Goal: Communication & Community: Answer question/provide support

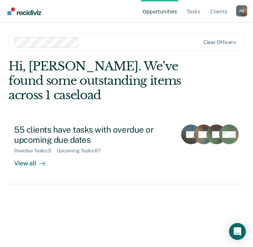
click at [237, 69] on div "Hi, [PERSON_NAME]. We’ve found some outstanding items across 1 caseload 55 clie…" at bounding box center [126, 121] width 236 height 125
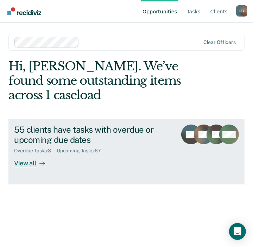
click at [28, 164] on div "View all" at bounding box center [33, 161] width 39 height 14
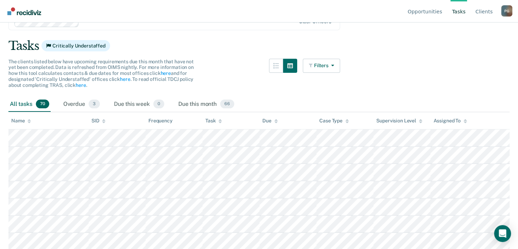
scroll to position [35, 0]
click at [94, 105] on span "3" at bounding box center [94, 104] width 11 height 9
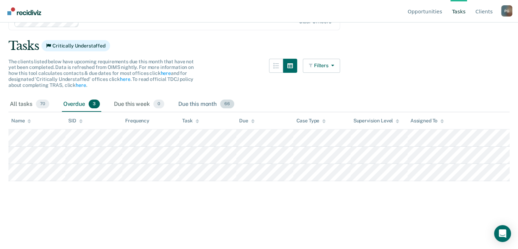
click at [226, 108] on span "66" at bounding box center [227, 104] width 14 height 9
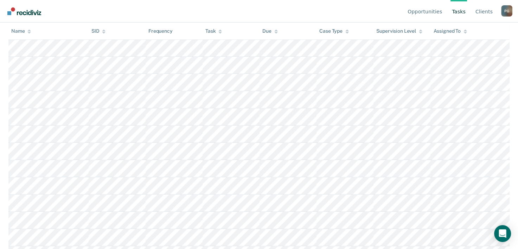
scroll to position [317, 0]
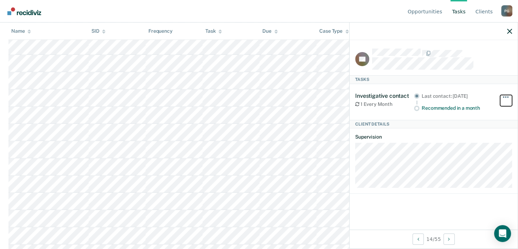
click at [253, 96] on span "button" at bounding box center [503, 96] width 1 height 1
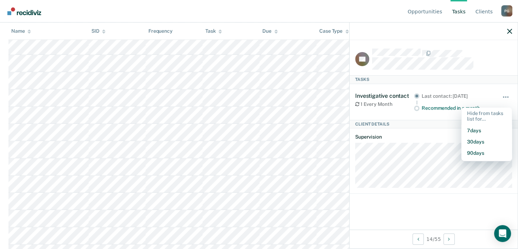
click at [253, 31] on div at bounding box center [434, 32] width 168 height 18
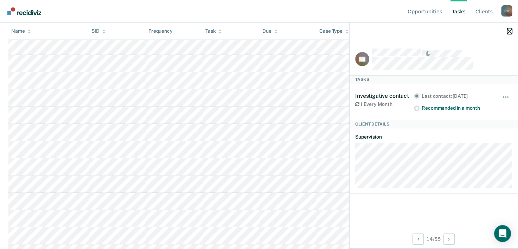
click at [253, 31] on icon "button" at bounding box center [509, 31] width 5 height 5
click at [253, 95] on button "button" at bounding box center [506, 100] width 12 height 11
click at [253, 233] on icon "Open Intercom Messenger" at bounding box center [503, 233] width 8 height 9
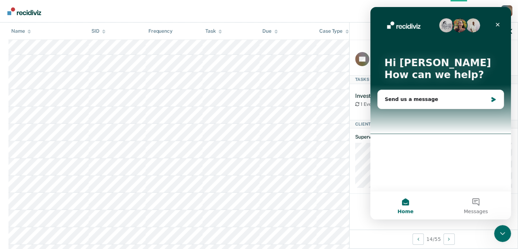
scroll to position [0, 0]
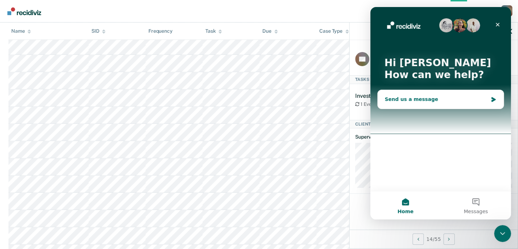
click at [253, 97] on div "Send us a message" at bounding box center [436, 99] width 103 height 7
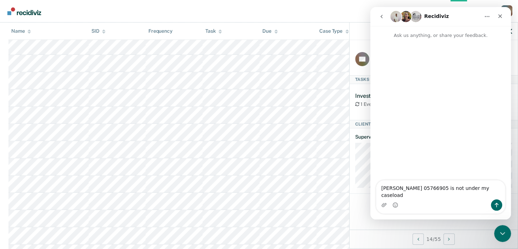
type textarea "[PERSON_NAME] 05766905 is not under my caseload"
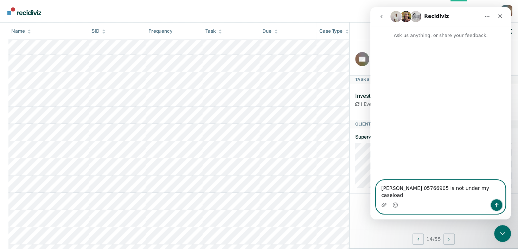
click at [253, 204] on icon "Send a message…" at bounding box center [497, 205] width 4 height 5
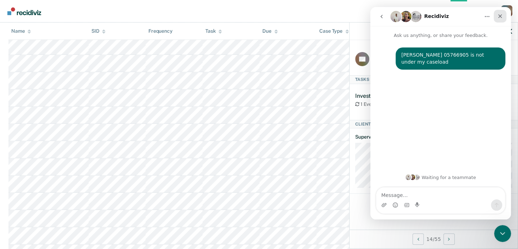
click at [253, 17] on icon "Close" at bounding box center [500, 16] width 6 height 6
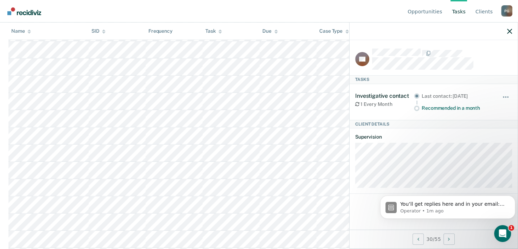
scroll to position [668, 0]
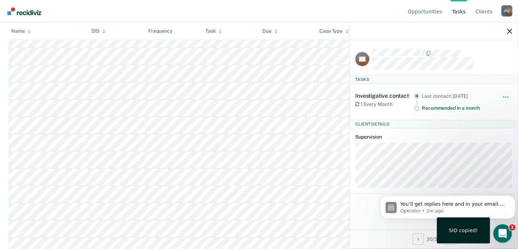
click at [253, 232] on icon "Open Intercom Messenger" at bounding box center [502, 233] width 12 height 12
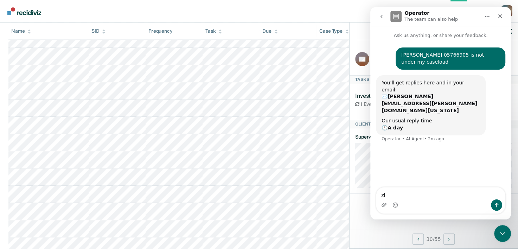
type textarea "z"
type textarea "L"
click at [253, 197] on textarea "[PERSON_NAME] is not on my caseload" at bounding box center [440, 194] width 129 height 12
type textarea "[PERSON_NAME] 07306098 is not on my caseload"
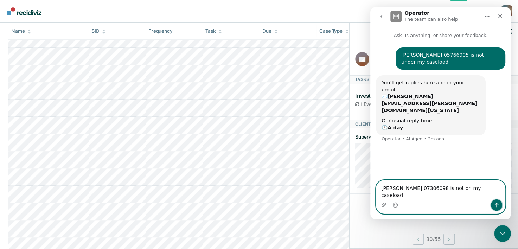
click at [253, 205] on icon "Send a message…" at bounding box center [497, 205] width 6 height 6
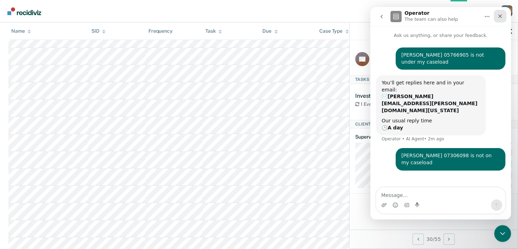
drag, startPoint x: 501, startPoint y: 20, endPoint x: 802, endPoint y: 50, distance: 302.6
click at [253, 20] on div "Close" at bounding box center [500, 16] width 13 height 13
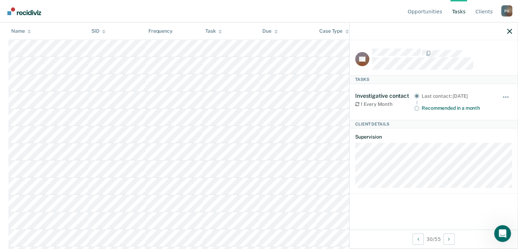
scroll to position [774, 0]
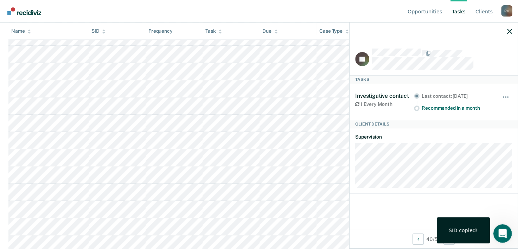
click at [253, 233] on icon "Open Intercom Messenger" at bounding box center [502, 233] width 12 height 12
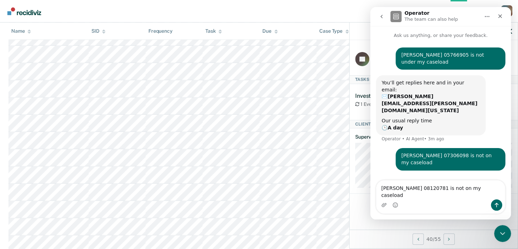
type textarea "[PERSON_NAME] 08120781 is not on my caseload"
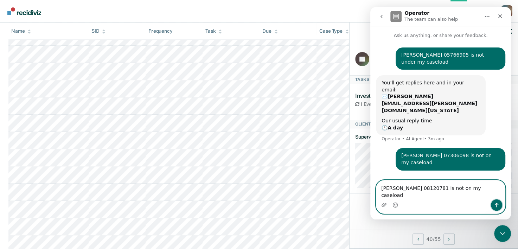
click at [253, 205] on button "Send a message…" at bounding box center [496, 204] width 11 height 11
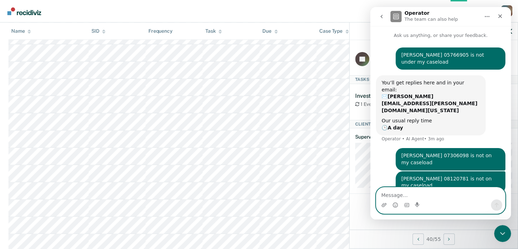
scroll to position [880, 0]
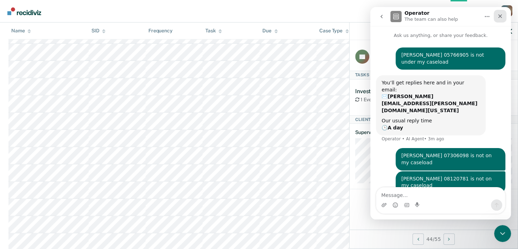
drag, startPoint x: 498, startPoint y: 17, endPoint x: 856, endPoint y: 41, distance: 358.7
click at [253, 17] on icon "Close" at bounding box center [500, 16] width 6 height 6
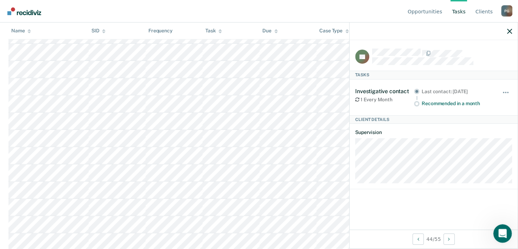
click at [253, 234] on html at bounding box center [501, 232] width 17 height 17
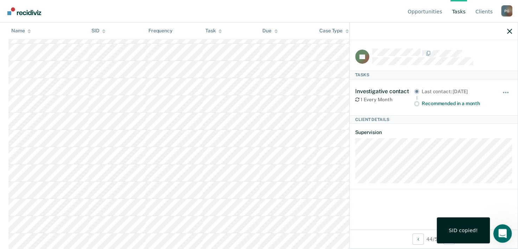
click at [253, 229] on icon "Open Intercom Messenger" at bounding box center [502, 233] width 12 height 12
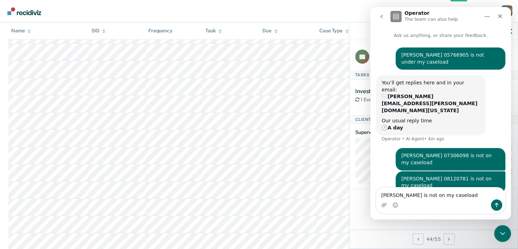
click at [253, 196] on textarea "[PERSON_NAME] is not on my caseload" at bounding box center [440, 194] width 129 height 12
type textarea "[PERSON_NAME] 08906590 is not on my caseload"
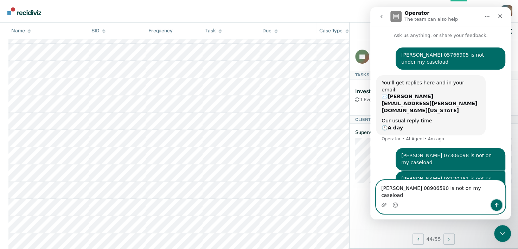
click at [253, 207] on icon "Send a message…" at bounding box center [497, 205] width 6 height 6
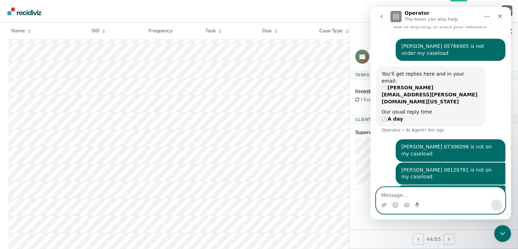
scroll to position [1055, 0]
click at [253, 19] on div "Close" at bounding box center [500, 16] width 13 height 13
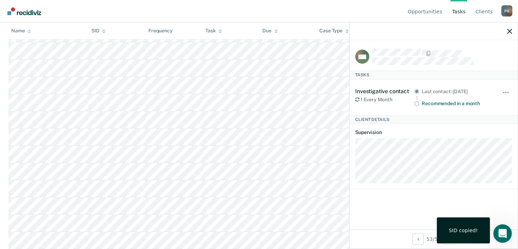
click at [253, 237] on icon "Open Intercom Messenger" at bounding box center [502, 233] width 12 height 12
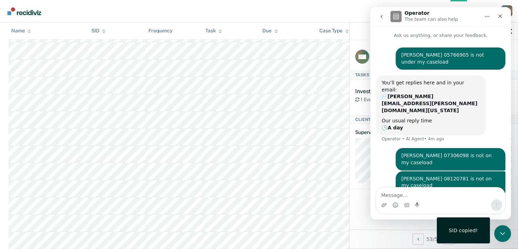
scroll to position [9, 0]
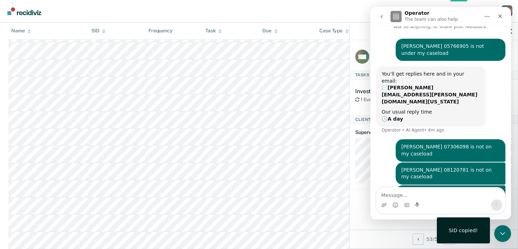
type textarea "m"
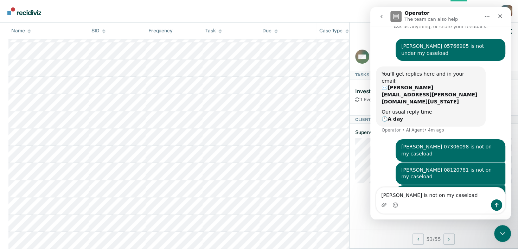
click at [253, 196] on textarea "[PERSON_NAME] is not on my caseload" at bounding box center [440, 194] width 129 height 12
click at [253, 197] on textarea "Mark Gonzales50684511 is not on my caseload" at bounding box center [440, 194] width 129 height 12
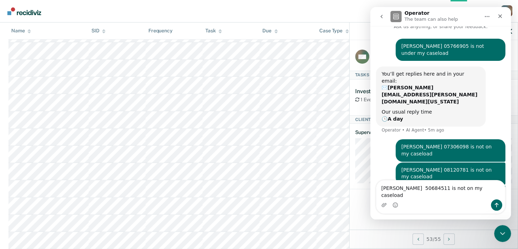
type textarea "[PERSON_NAME] 50684511 is not on my caseload"
click at [253, 205] on icon "Send a message…" at bounding box center [497, 205] width 6 height 6
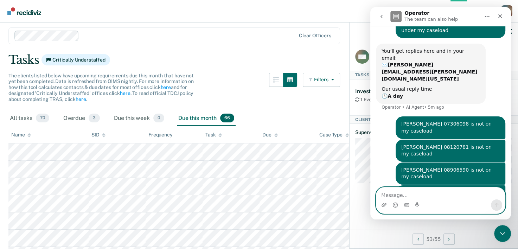
scroll to position [0, 0]
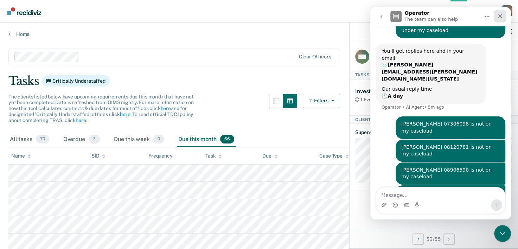
click at [253, 15] on icon "Close" at bounding box center [500, 16] width 6 height 6
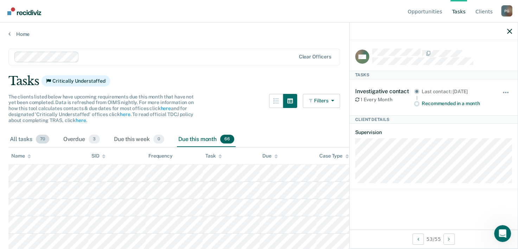
click at [38, 141] on span "70" at bounding box center [42, 139] width 13 height 9
click at [97, 140] on span "3" at bounding box center [94, 139] width 11 height 9
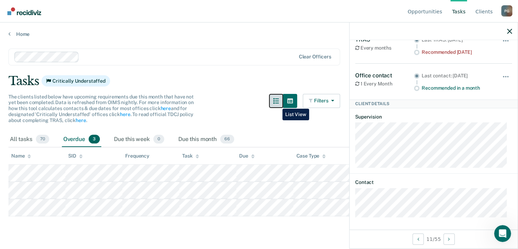
click at [253, 103] on button "button" at bounding box center [276, 101] width 14 height 14
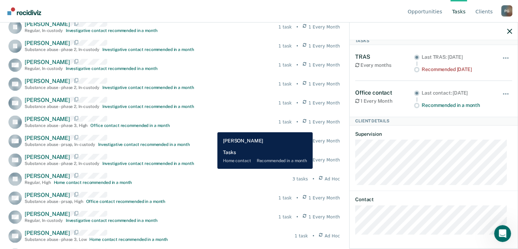
scroll to position [616, 0]
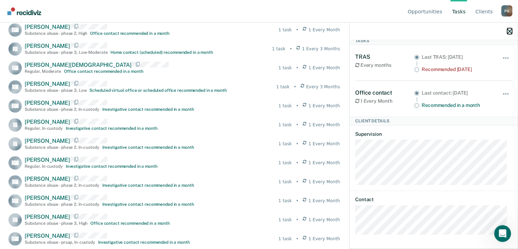
click at [253, 31] on icon "button" at bounding box center [509, 31] width 5 height 5
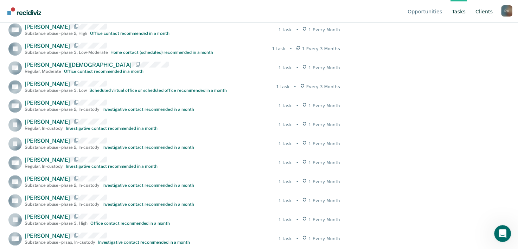
click at [253, 9] on link "Client s" at bounding box center [484, 11] width 20 height 23
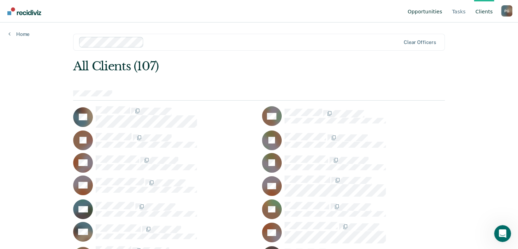
click at [253, 13] on link "Opportunities" at bounding box center [424, 11] width 37 height 23
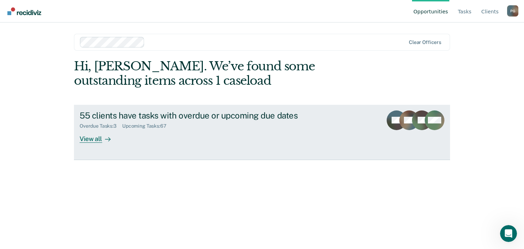
click at [96, 138] on div "View all" at bounding box center [99, 136] width 39 height 14
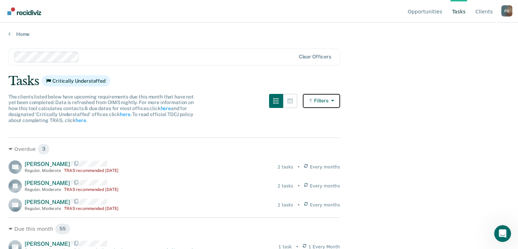
click at [253, 100] on icon "button" at bounding box center [332, 100] width 6 height 5
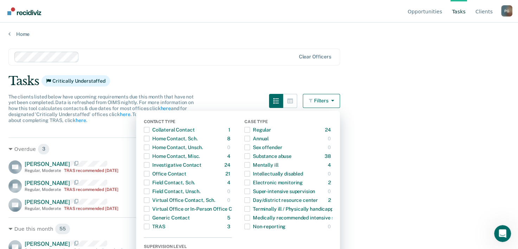
click at [253, 122] on main "Clear officers Tasks Critically Understaffed The clients listed below have upco…" at bounding box center [259, 142] width 518 height 210
